Goal: Task Accomplishment & Management: Manage account settings

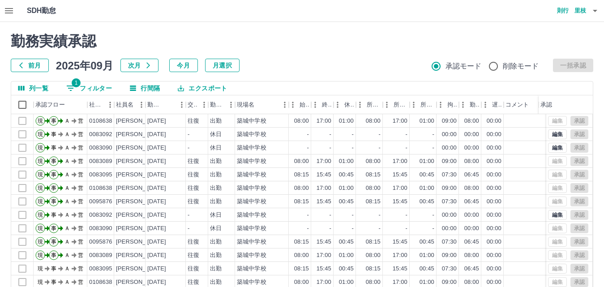
scroll to position [717, 0]
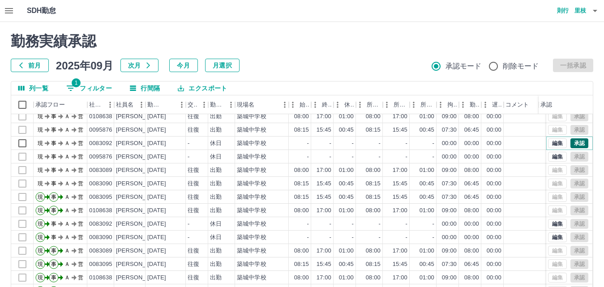
click at [572, 141] on button "承認" at bounding box center [580, 143] width 18 height 10
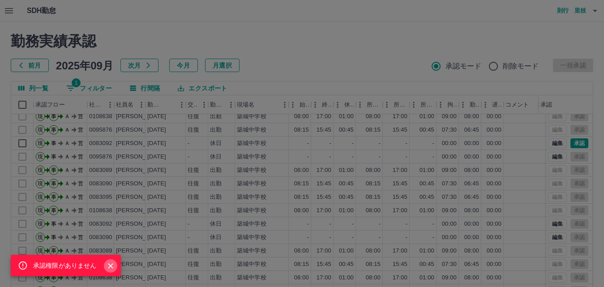
click at [107, 266] on icon "Close" at bounding box center [110, 266] width 9 height 9
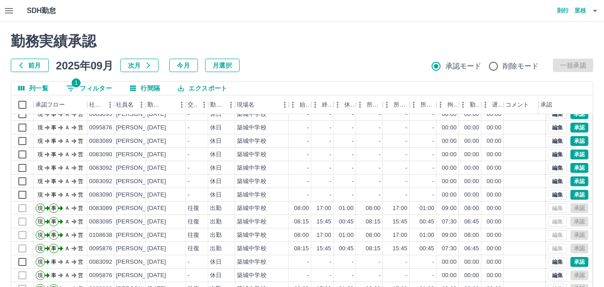
scroll to position [582, 0]
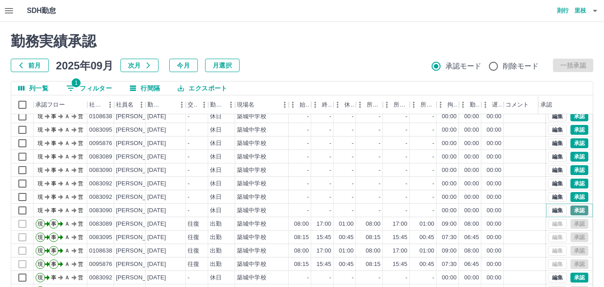
click at [571, 209] on button "承認" at bounding box center [580, 211] width 18 height 10
click at [571, 197] on button "承認" at bounding box center [580, 197] width 18 height 10
click at [571, 183] on button "承認" at bounding box center [580, 184] width 18 height 10
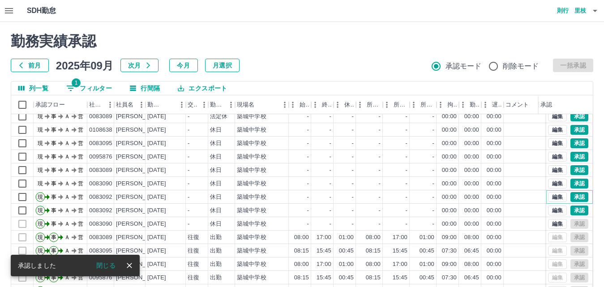
scroll to position [596, 0]
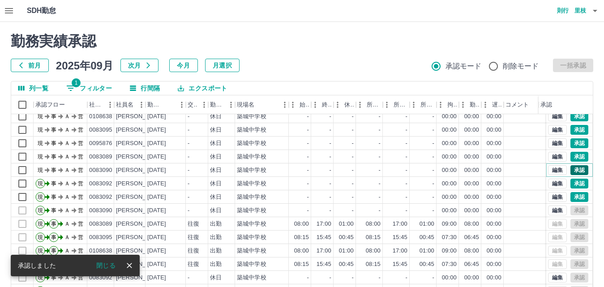
click at [571, 169] on button "承認" at bounding box center [580, 170] width 18 height 10
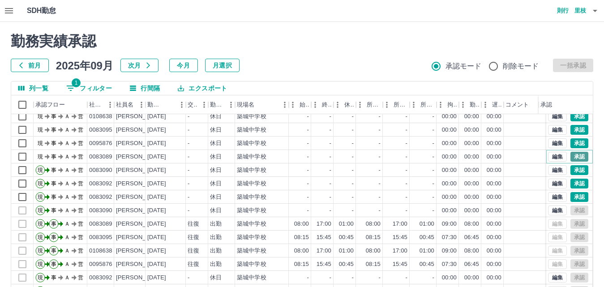
click at [573, 157] on button "承認" at bounding box center [580, 157] width 18 height 10
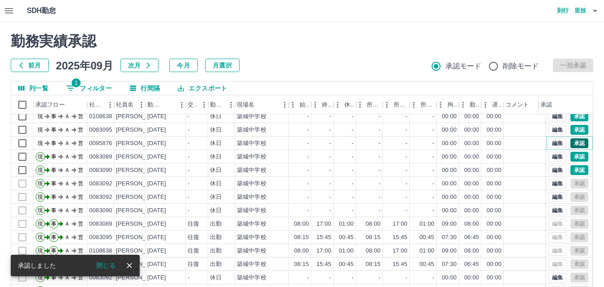
click at [571, 141] on button "承認" at bounding box center [580, 143] width 18 height 10
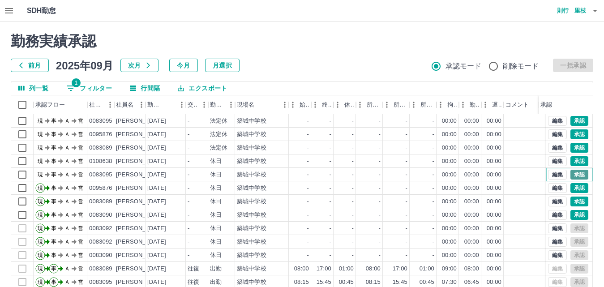
click at [571, 172] on button "承認" at bounding box center [580, 175] width 18 height 10
click at [571, 161] on button "承認" at bounding box center [580, 161] width 18 height 10
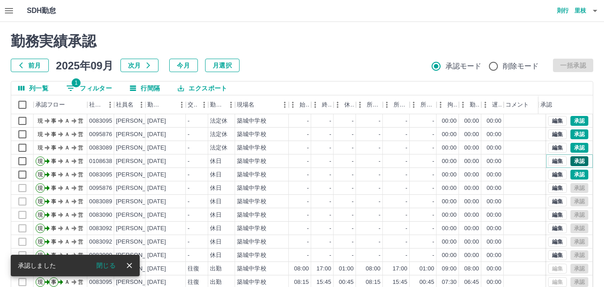
scroll to position [506, 0]
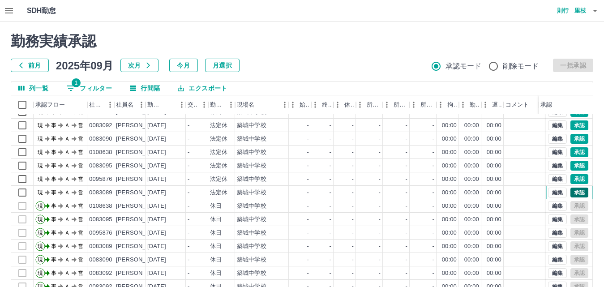
click at [571, 189] on button "承認" at bounding box center [580, 193] width 18 height 10
click at [571, 178] on button "承認" at bounding box center [580, 179] width 18 height 10
click at [571, 166] on button "承認" at bounding box center [580, 166] width 18 height 10
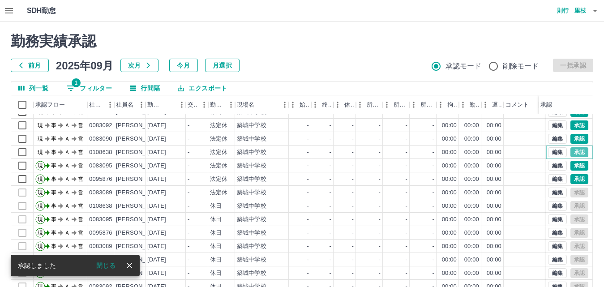
click at [571, 152] on button "承認" at bounding box center [580, 152] width 18 height 10
click at [572, 137] on button "承認" at bounding box center [580, 139] width 18 height 10
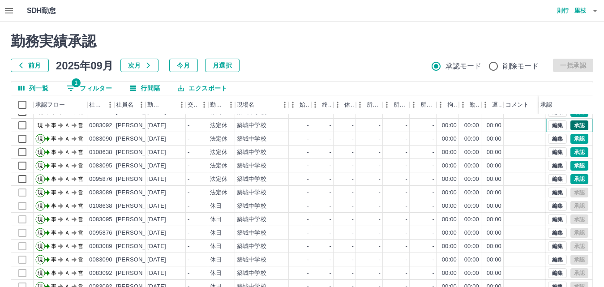
click at [572, 126] on button "承認" at bounding box center [580, 125] width 18 height 10
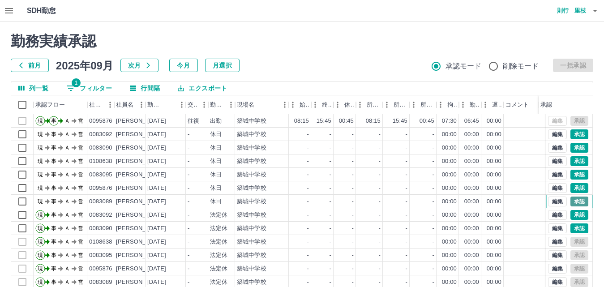
click at [571, 202] on button "承認" at bounding box center [580, 202] width 18 height 10
click at [573, 189] on button "承認" at bounding box center [580, 188] width 18 height 10
click at [575, 177] on button "承認" at bounding box center [580, 175] width 18 height 10
click at [572, 157] on button "承認" at bounding box center [580, 161] width 18 height 10
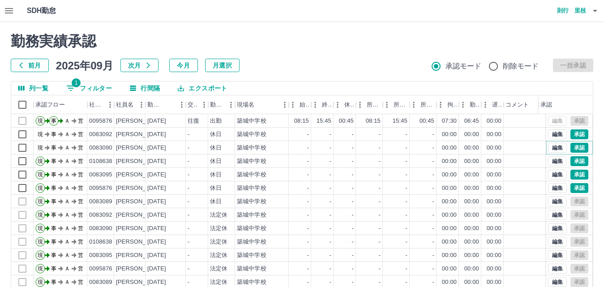
click at [574, 146] on button "承認" at bounding box center [580, 148] width 18 height 10
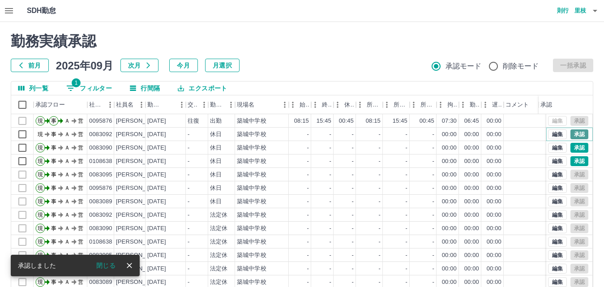
click at [572, 134] on button "承認" at bounding box center [580, 134] width 18 height 10
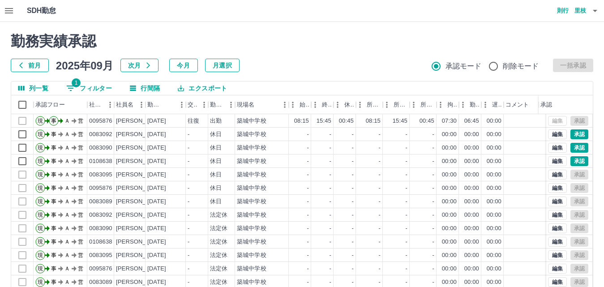
click at [273, 53] on div "勤務実績承認 前月 2025年09月 次月 今月 月選択 承認モード 削除モード 一括承認" at bounding box center [302, 52] width 583 height 39
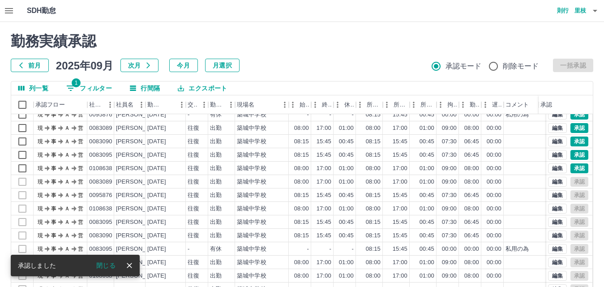
scroll to position [0, 0]
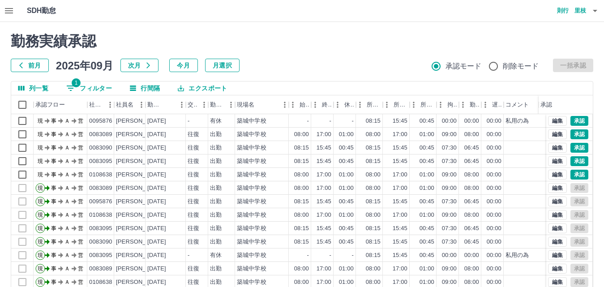
click at [334, 52] on div "勤務実績承認 前月 2025年09月 次月 今月 月選択 承認モード 削除モード 一括承認" at bounding box center [302, 52] width 583 height 39
